Goal: Use online tool/utility: Utilize a website feature to perform a specific function

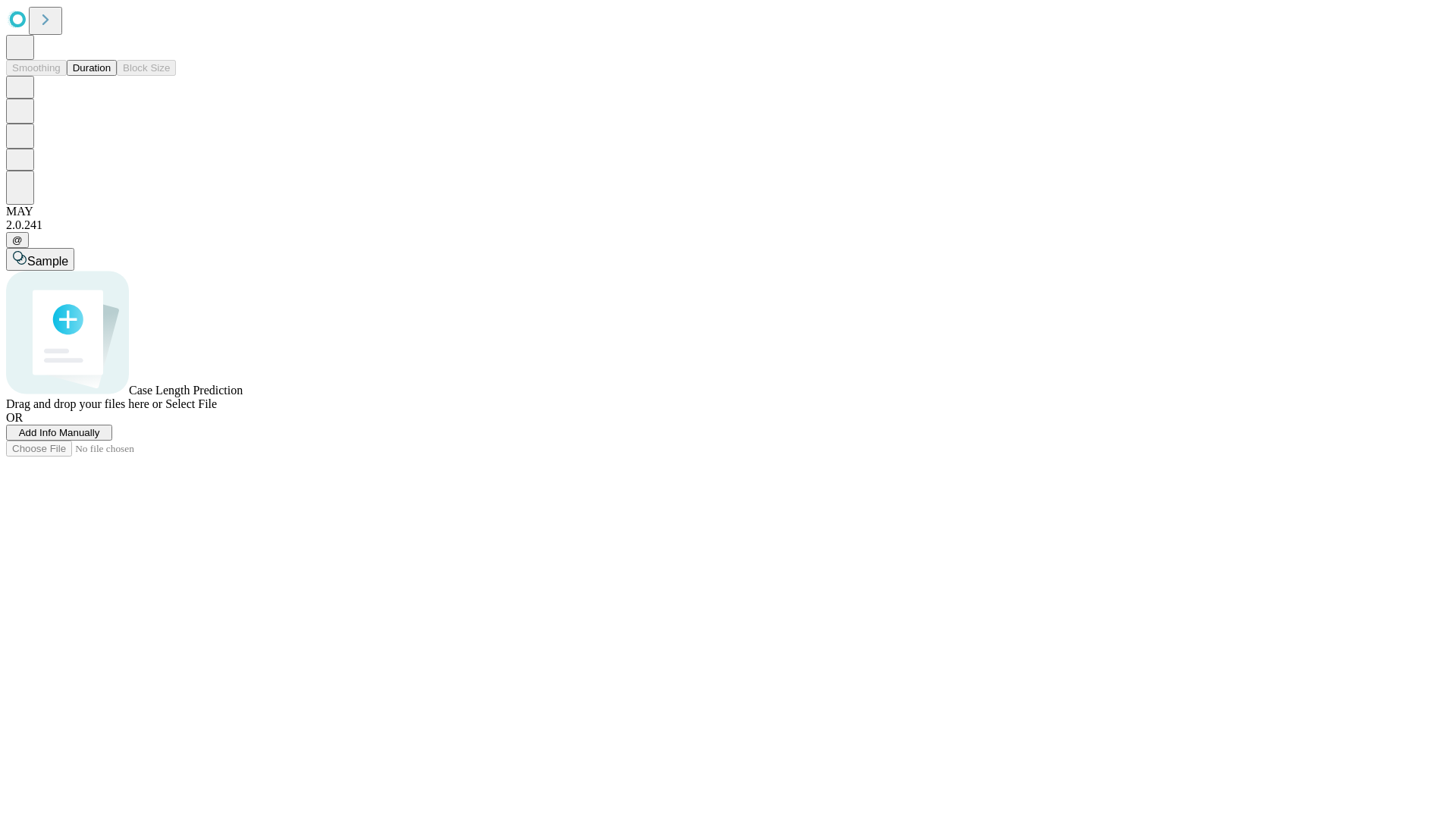
click at [111, 76] on button "Duration" at bounding box center [91, 68] width 50 height 16
click at [68, 255] on span "Sample" at bounding box center [47, 261] width 41 height 13
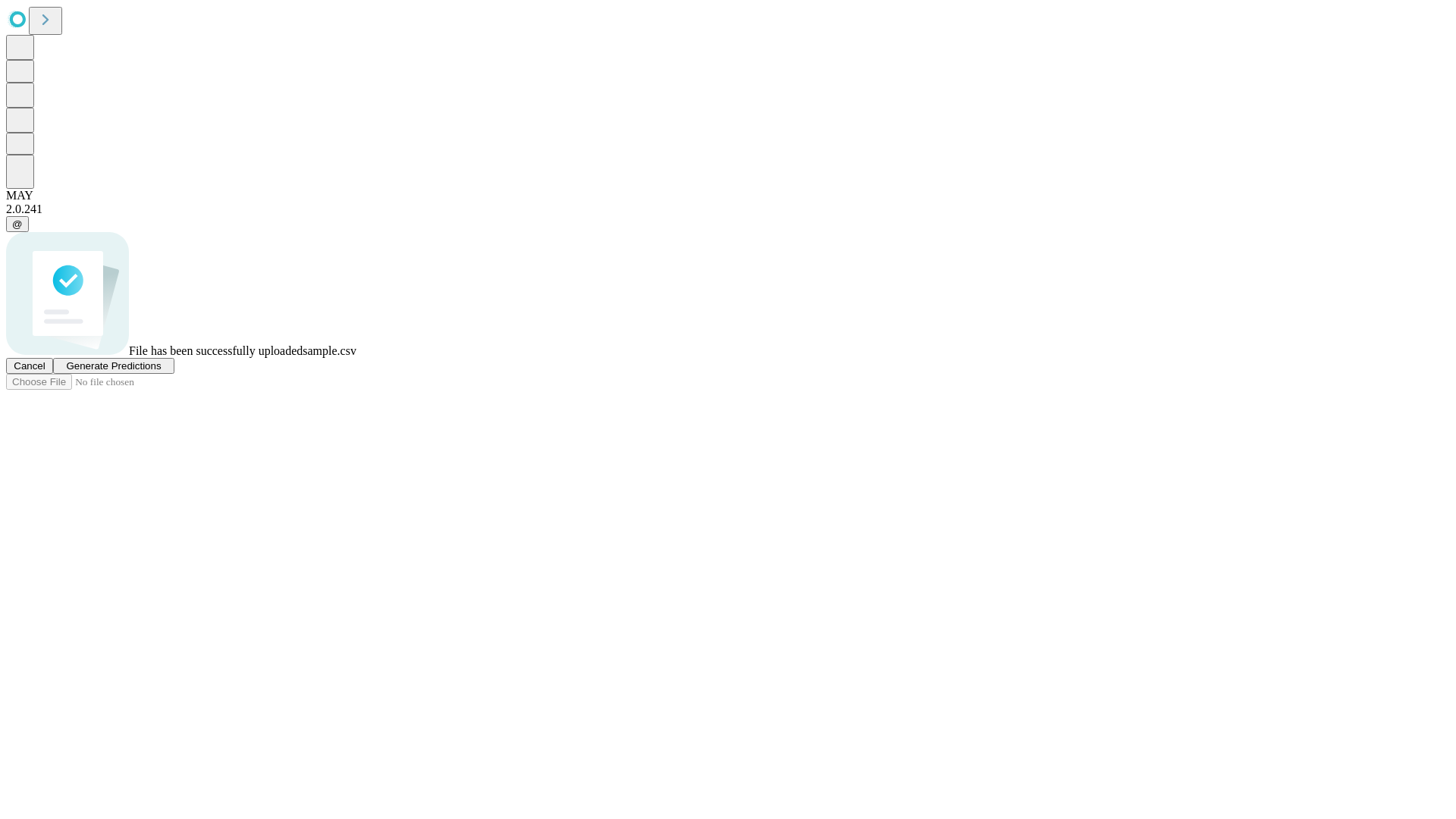
click at [161, 371] on span "Generate Predictions" at bounding box center [113, 366] width 95 height 11
